Goal: Complete application form: Complete application form

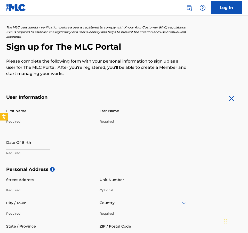
scroll to position [35, 0]
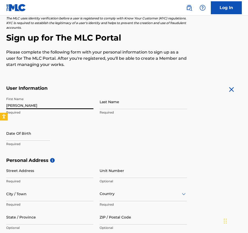
type input "[PERSON_NAME]"
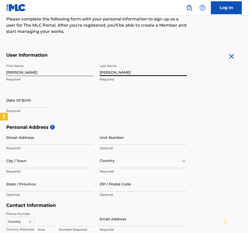
scroll to position [76, 0]
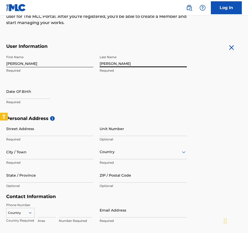
type input "[PERSON_NAME]"
select select "7"
select select "2025"
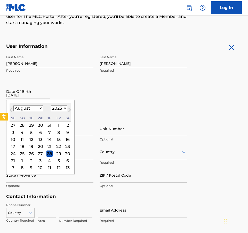
type input "[DATE]"
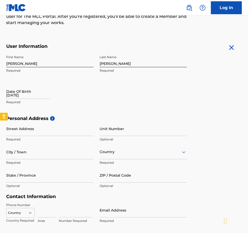
click at [35, 98] on input "[DATE]" at bounding box center [28, 91] width 44 height 15
select select "7"
select select "2025"
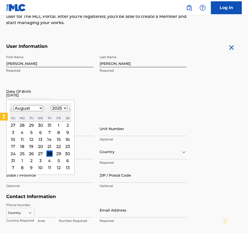
select select "2"
click at [65, 137] on div "15" at bounding box center [68, 139] width 6 height 6
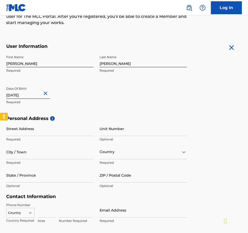
click at [38, 96] on input "[DATE]" at bounding box center [28, 91] width 44 height 15
select select "2"
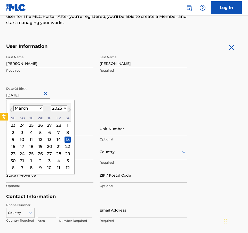
select select "2003"
click at [136, 119] on h5 "Personal Address i" at bounding box center [124, 118] width 236 height 6
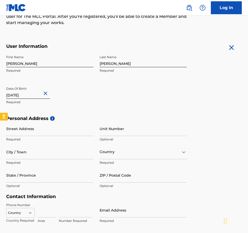
click at [34, 97] on input "[DATE]" at bounding box center [28, 91] width 44 height 15
select select "2"
select select "2025"
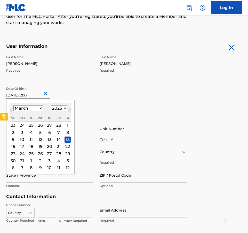
type input "[DATE]"
select select "2003"
type input "[DATE]"
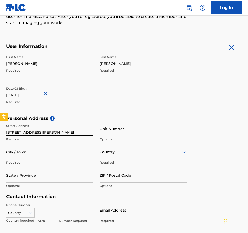
type input "[STREET_ADDRESS][PERSON_NAME]"
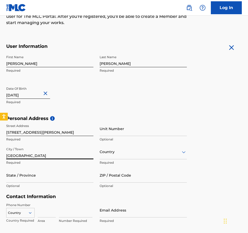
type input "[GEOGRAPHIC_DATA]"
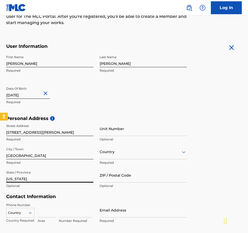
type input "[US_STATE]"
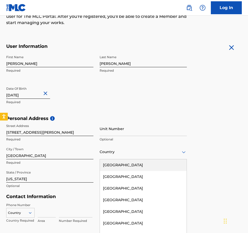
scroll to position [80, 0]
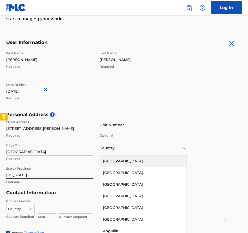
click at [116, 148] on div at bounding box center [143, 148] width 87 height 6
click at [120, 161] on div "[GEOGRAPHIC_DATA]" at bounding box center [143, 161] width 87 height 12
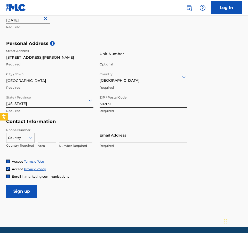
scroll to position [160, 0]
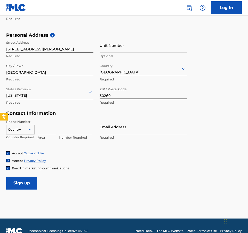
type input "30269"
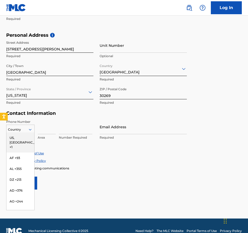
click at [18, 130] on div at bounding box center [20, 129] width 28 height 6
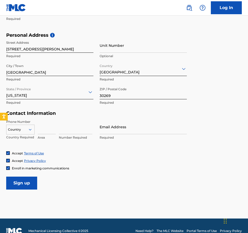
click at [49, 130] on input at bounding box center [47, 126] width 18 height 15
type input "678"
type input "8826745"
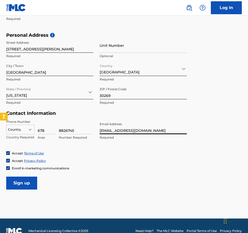
type input "[EMAIL_ADDRESS][DOMAIN_NAME]"
click at [28, 129] on div at bounding box center [20, 129] width 28 height 6
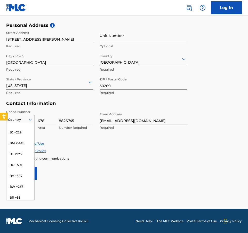
scroll to position [0, 0]
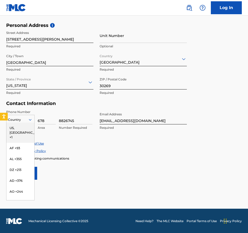
click at [23, 127] on div "US, [GEOGRAPHIC_DATA] +1" at bounding box center [20, 132] width 28 height 20
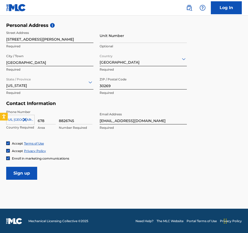
click at [25, 173] on input "Sign up" at bounding box center [21, 172] width 31 height 13
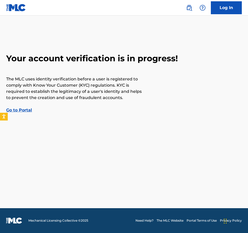
click at [23, 109] on link "Go to Portal" at bounding box center [19, 109] width 26 height 5
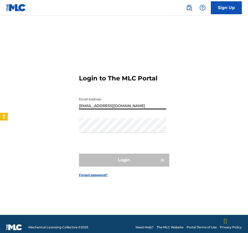
type input "[EMAIL_ADDRESS][DOMAIN_NAME]"
click at [97, 176] on link "Forgot password?" at bounding box center [93, 174] width 29 height 5
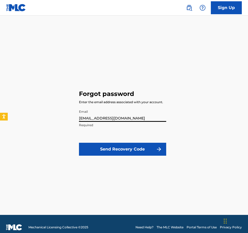
type input "[EMAIL_ADDRESS][DOMAIN_NAME]"
click at [117, 150] on button "Send Recovery Code" at bounding box center [122, 148] width 87 height 13
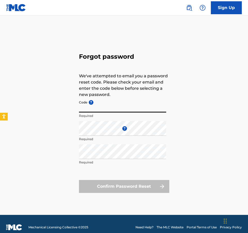
click at [109, 106] on input "Code ?" at bounding box center [122, 105] width 87 height 15
paste input "FP_97595a6f7a0e0e6b0c7be586e5da"
type input "FP_97595a6f7a0e0e6b0c7be586e5da"
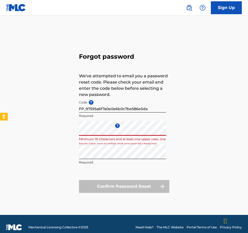
click at [49, 129] on div "Forgot password We've attempted to email you a password reset code. Please chec…" at bounding box center [124, 121] width 248 height 186
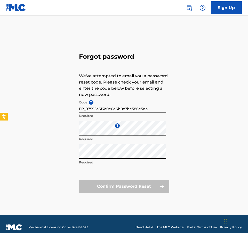
click at [17, 154] on div "Forgot password We've attempted to email you a password reset code. Please chec…" at bounding box center [124, 121] width 248 height 186
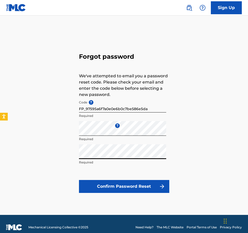
click at [134, 187] on button "Confirm Password Reset" at bounding box center [124, 186] width 90 height 13
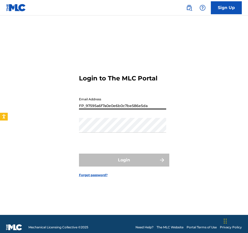
click at [124, 160] on button "Login" at bounding box center [124, 159] width 90 height 13
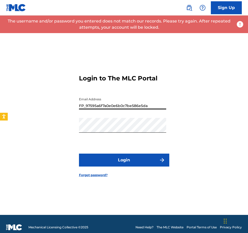
click at [150, 104] on input "FP_97595a6f7a0e0e6b0c7be586e5da" at bounding box center [122, 101] width 87 height 15
drag, startPoint x: 151, startPoint y: 104, endPoint x: 31, endPoint y: 101, distance: 120.1
click at [31, 101] on div "Login to The MLC Portal Email Address FP_97595a6f7a0e0e6b0c7be586e5da Password …" at bounding box center [124, 121] width 248 height 186
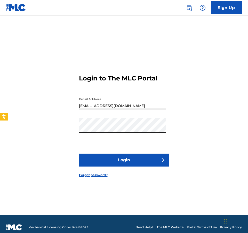
type input "[EMAIL_ADDRESS][DOMAIN_NAME]"
click at [108, 160] on button "Login" at bounding box center [124, 159] width 90 height 13
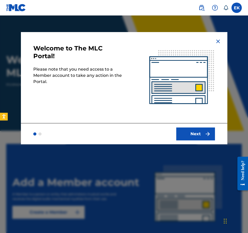
click at [208, 134] on img "submit" at bounding box center [208, 134] width 6 height 6
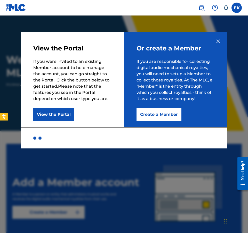
click at [61, 116] on button "View the Portal" at bounding box center [53, 114] width 41 height 13
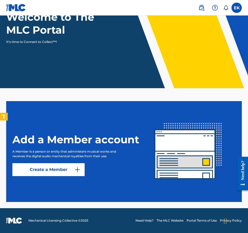
scroll to position [43, 0]
click at [54, 168] on link "Create a Member" at bounding box center [48, 169] width 72 height 13
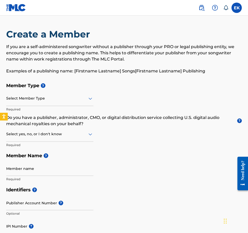
click at [47, 97] on div at bounding box center [49, 98] width 87 height 6
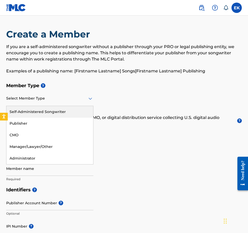
click at [45, 109] on div "Self-Administered Songwriter" at bounding box center [49, 112] width 87 height 12
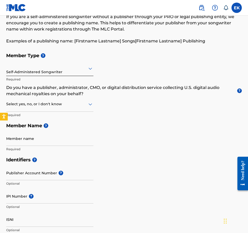
scroll to position [32, 0]
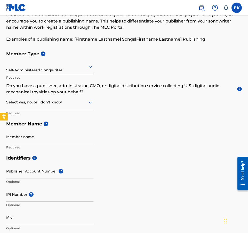
click at [61, 102] on div at bounding box center [49, 102] width 87 height 6
click at [38, 117] on div "Yes" at bounding box center [49, 116] width 87 height 12
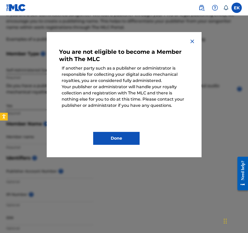
click at [118, 137] on button "Done" at bounding box center [116, 138] width 46 height 13
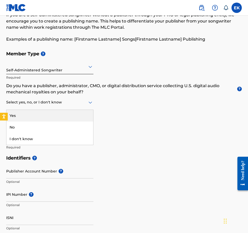
click at [60, 102] on div at bounding box center [49, 102] width 87 height 6
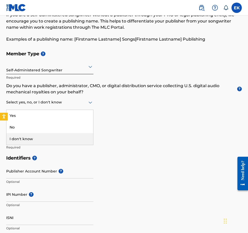
click at [47, 137] on div "I don't know" at bounding box center [49, 139] width 87 height 12
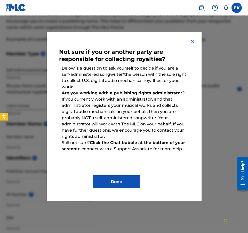
click at [118, 181] on button "Done" at bounding box center [116, 181] width 46 height 13
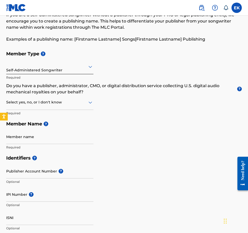
click at [125, 45] on div "Create a Member If you are a self-administered songwriter without a publisher t…" at bounding box center [124, 23] width 236 height 52
click at [52, 103] on div at bounding box center [49, 102] width 87 height 6
click at [41, 130] on div "No" at bounding box center [49, 127] width 87 height 12
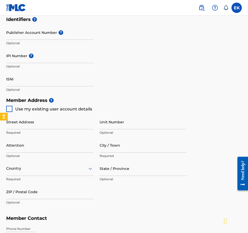
scroll to position [171, 0]
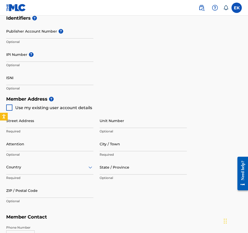
type input "[PERSON_NAME]"
click at [10, 107] on div at bounding box center [9, 107] width 6 height 6
type input "[STREET_ADDRESS][PERSON_NAME]"
type input "[GEOGRAPHIC_DATA]"
type input "30269"
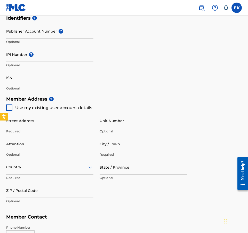
type input "678"
type input "8826745"
type input "[EMAIL_ADDRESS][DOMAIN_NAME]"
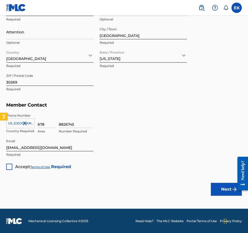
scroll to position [283, 0]
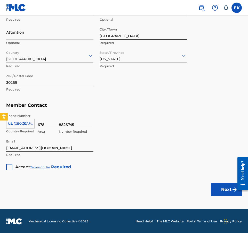
click at [12, 166] on div at bounding box center [9, 167] width 6 height 6
click at [221, 188] on button "Next" at bounding box center [226, 189] width 31 height 13
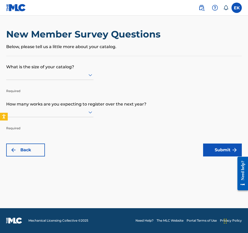
click at [59, 78] on div at bounding box center [49, 75] width 87 height 6
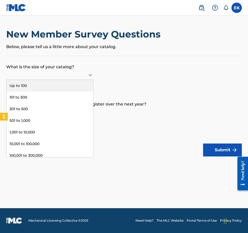
click at [59, 91] on div "Up to 100" at bounding box center [49, 86] width 87 height 12
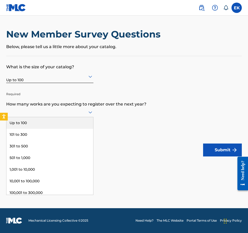
click at [59, 115] on div at bounding box center [49, 112] width 87 height 6
click at [50, 125] on div "Up to 100" at bounding box center [49, 123] width 87 height 12
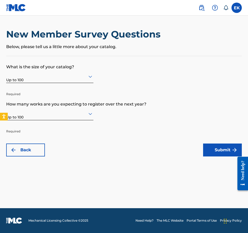
click at [234, 151] on img "submit" at bounding box center [235, 150] width 6 height 6
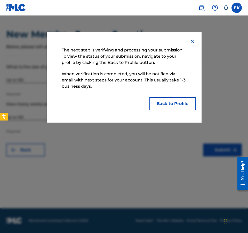
click at [175, 102] on button "Back to Profile" at bounding box center [172, 103] width 46 height 13
